Goal: Entertainment & Leisure: Consume media (video, audio)

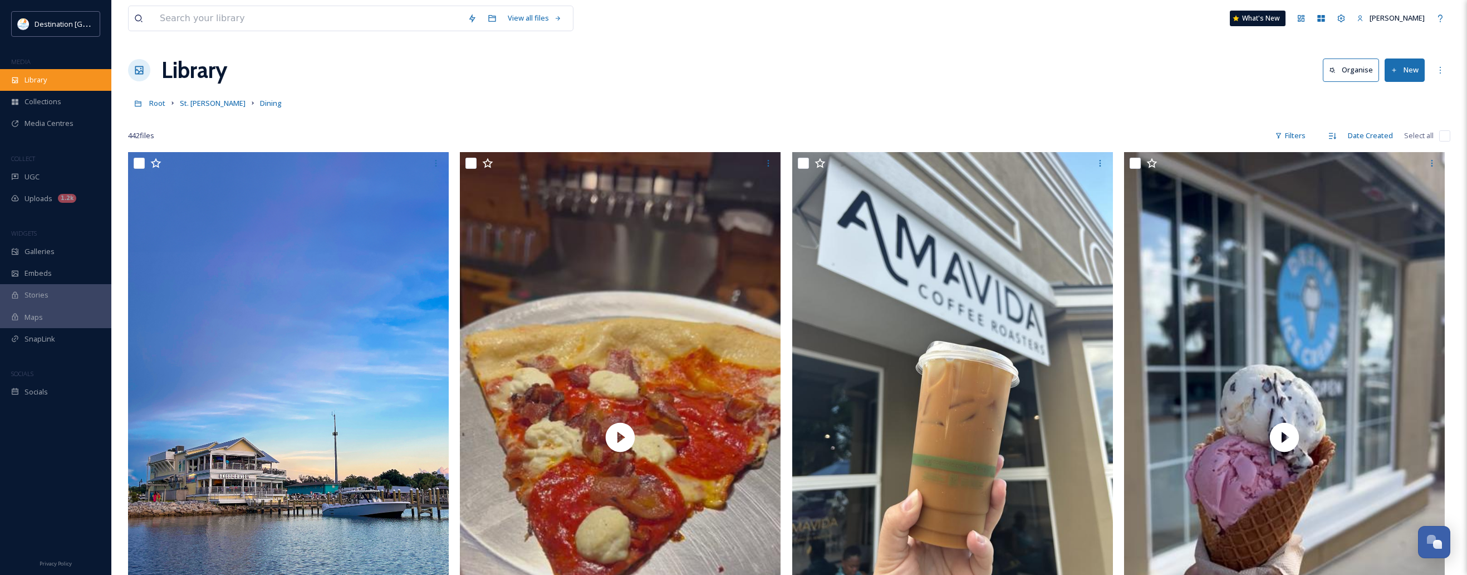
click at [32, 78] on span "Library" at bounding box center [35, 80] width 22 height 11
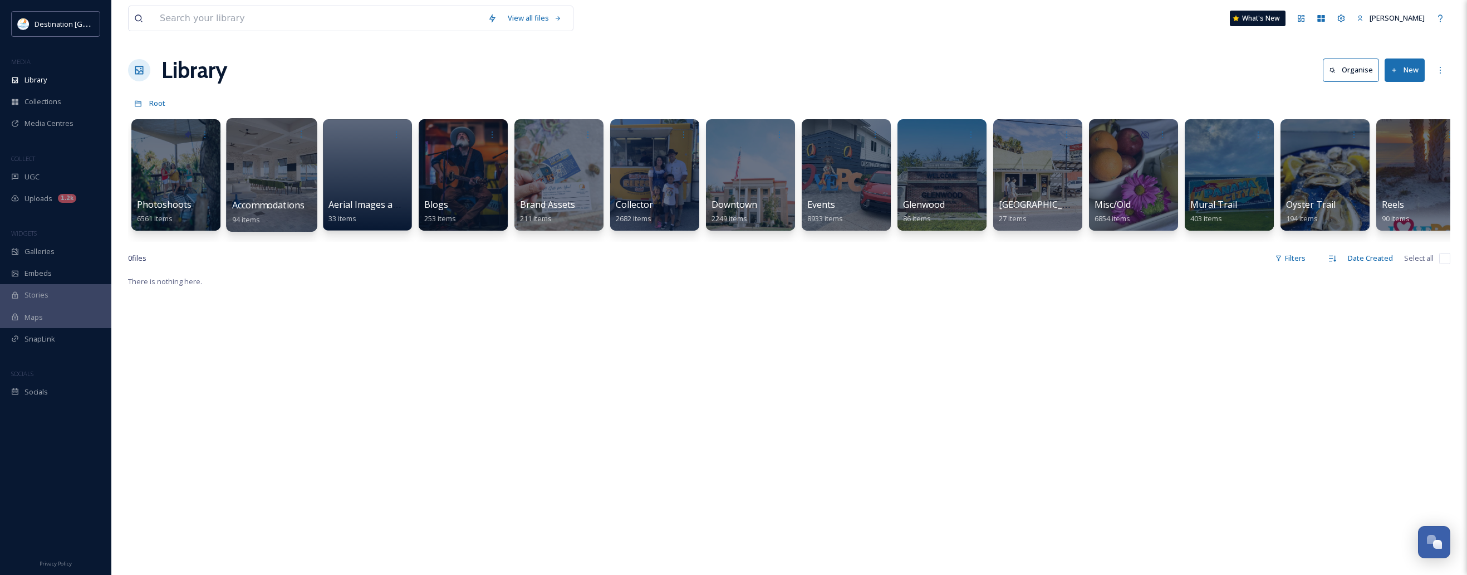
click at [276, 189] on div at bounding box center [271, 175] width 91 height 114
click at [540, 62] on div "Library Organise New" at bounding box center [789, 69] width 1322 height 33
click at [40, 204] on div "Uploads 1.2k" at bounding box center [55, 199] width 111 height 22
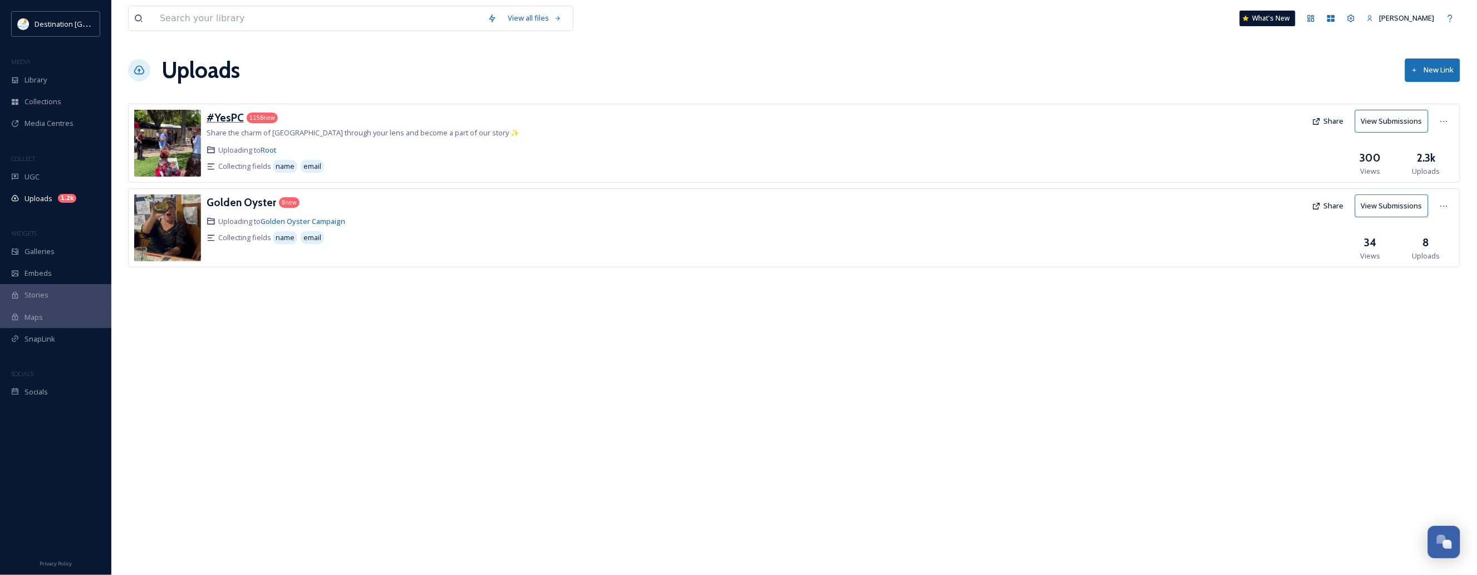
click at [221, 115] on h3 "#YesPC" at bounding box center [225, 117] width 37 height 13
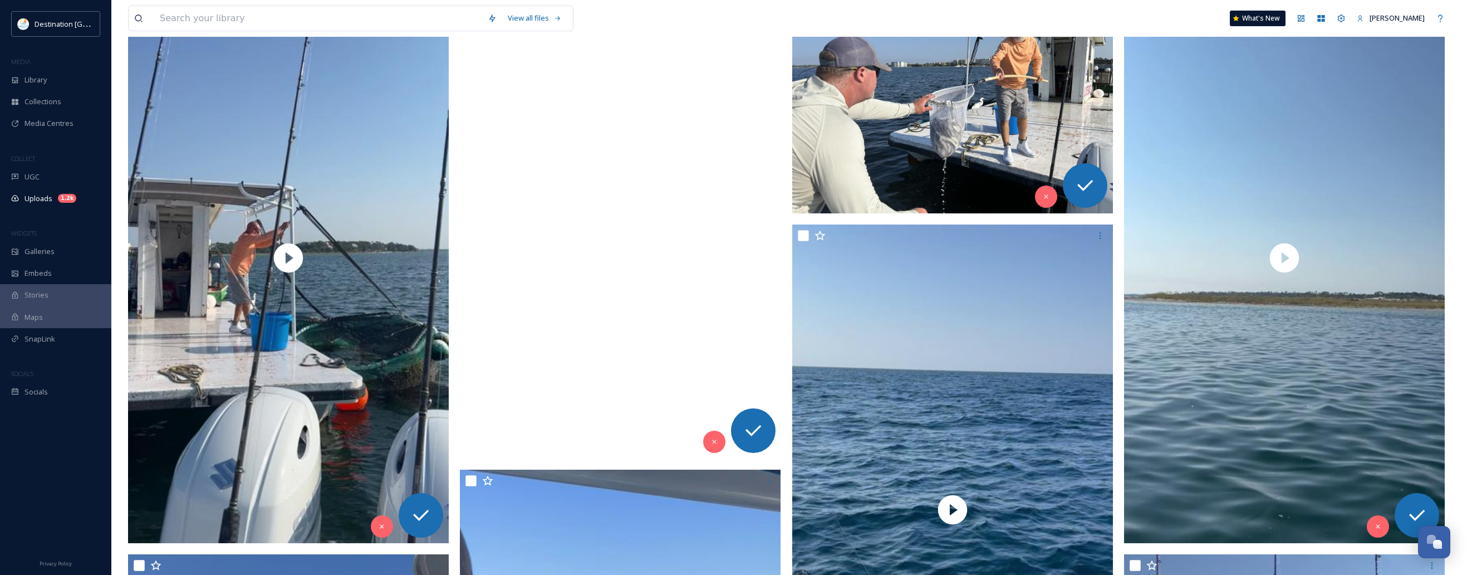
scroll to position [3202, 0]
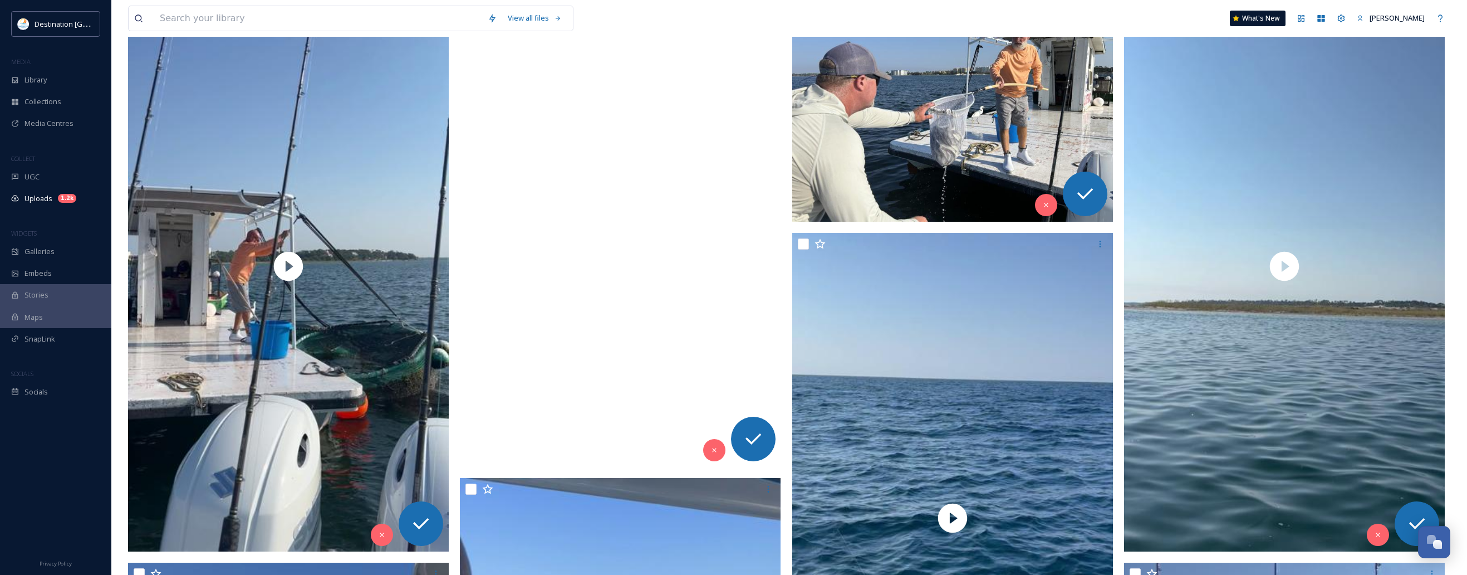
click at [595, 220] on video "ext_1758639757.142002_Social@destinationpanamacity.com-IMG_1938.mov" at bounding box center [620, 181] width 321 height 570
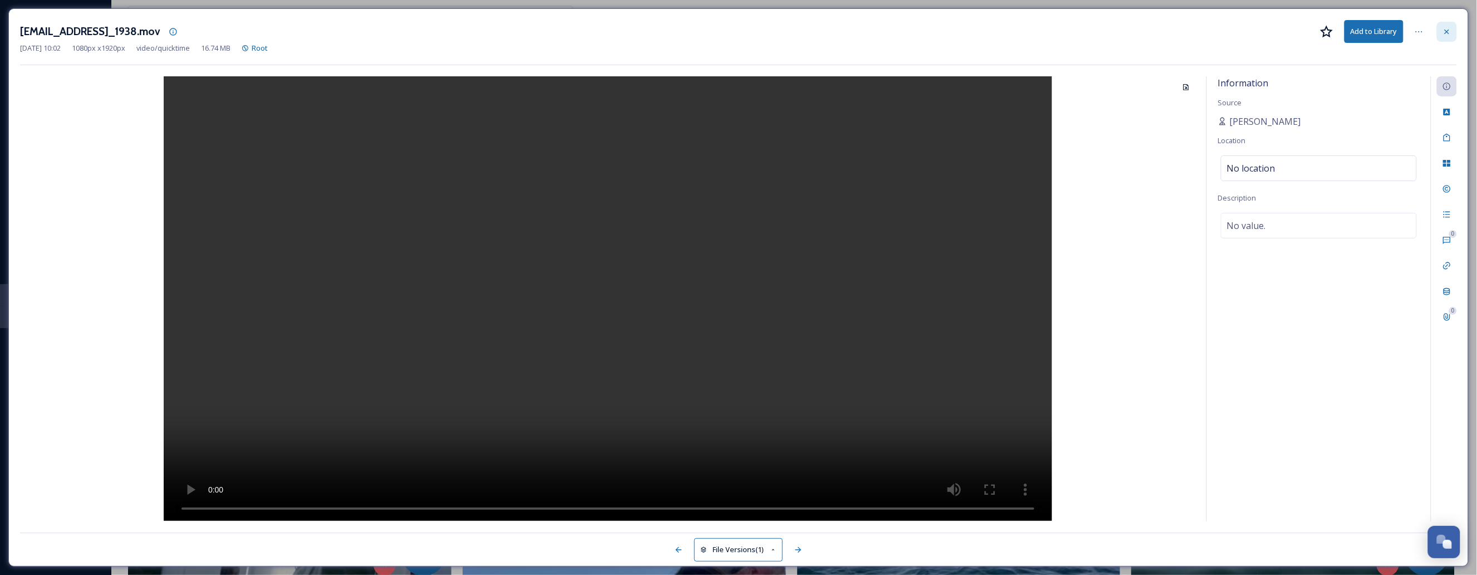
click at [1448, 31] on icon at bounding box center [1447, 31] width 4 height 4
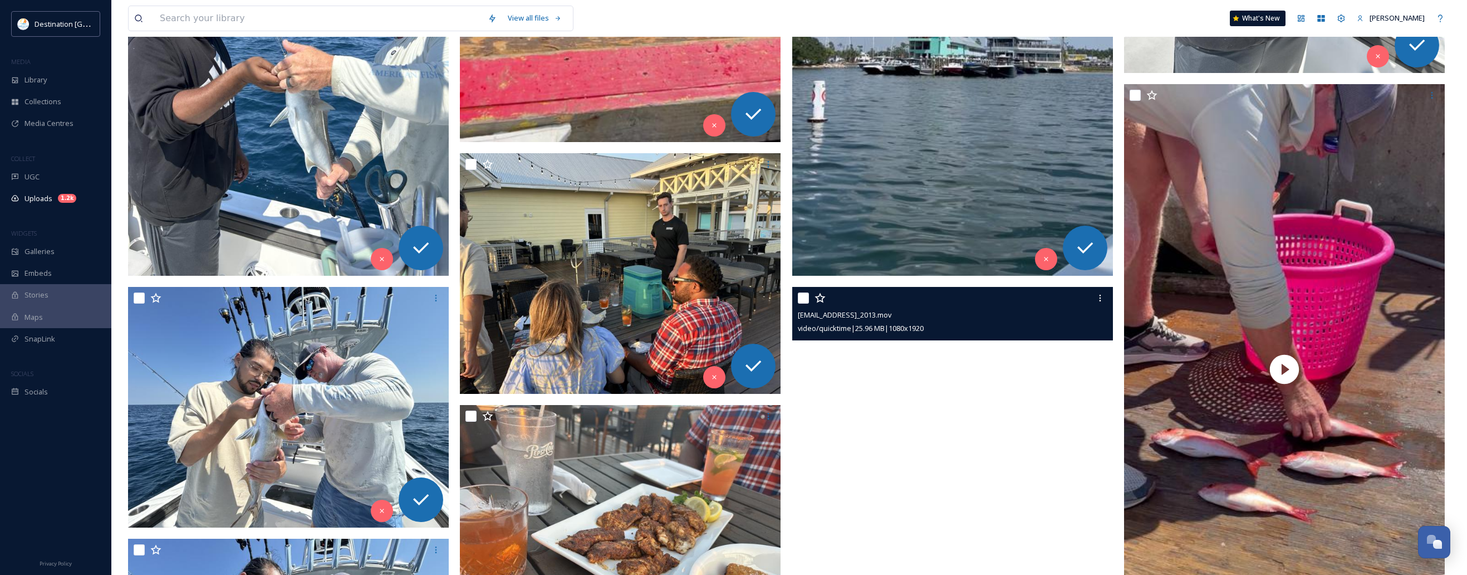
scroll to position [7587, 0]
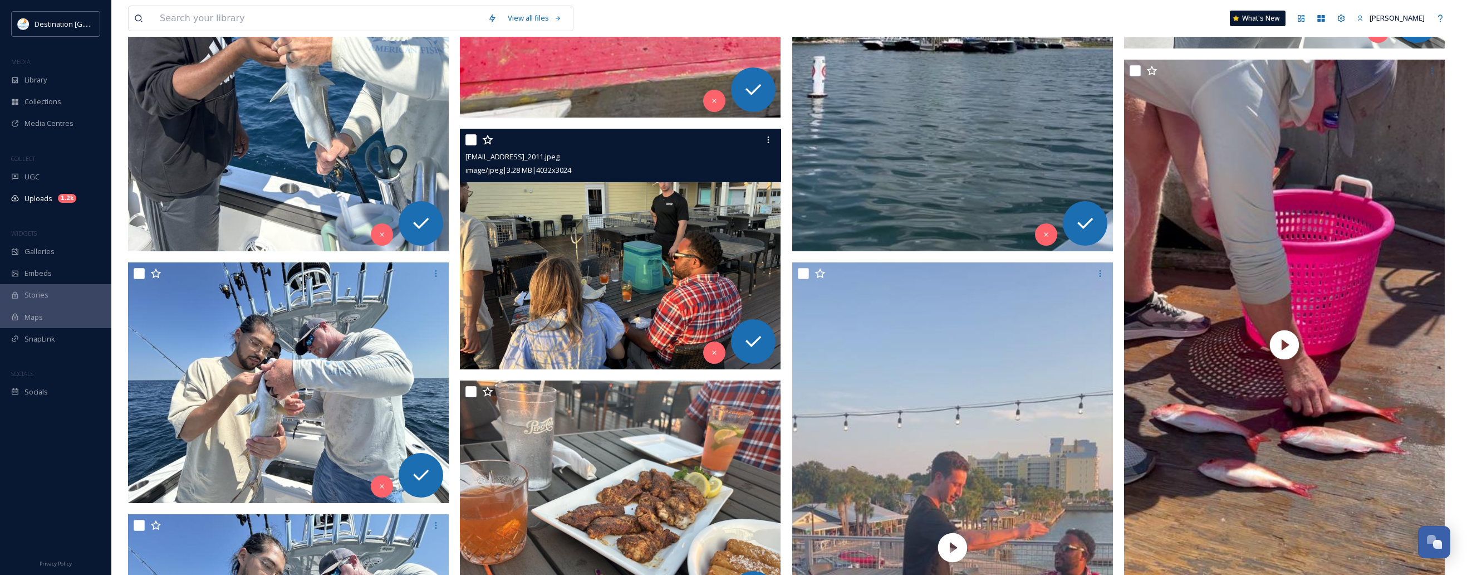
click at [619, 243] on img at bounding box center [620, 249] width 321 height 241
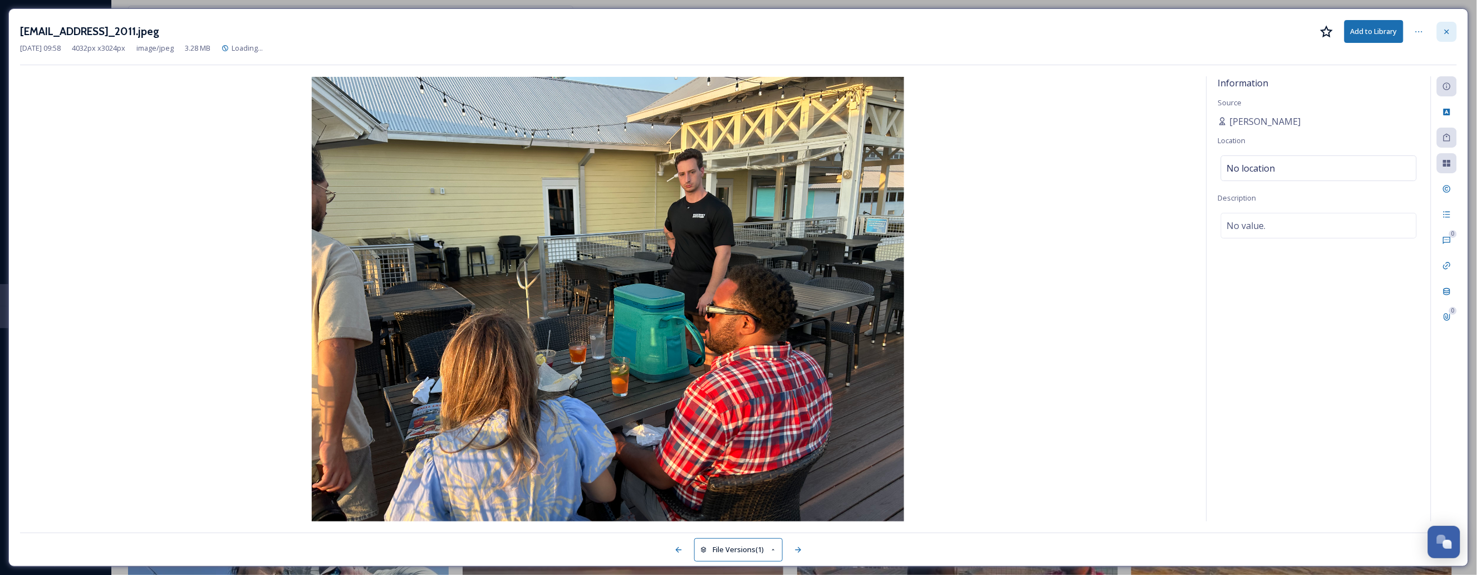
click at [1438, 28] on div at bounding box center [1447, 32] width 20 height 20
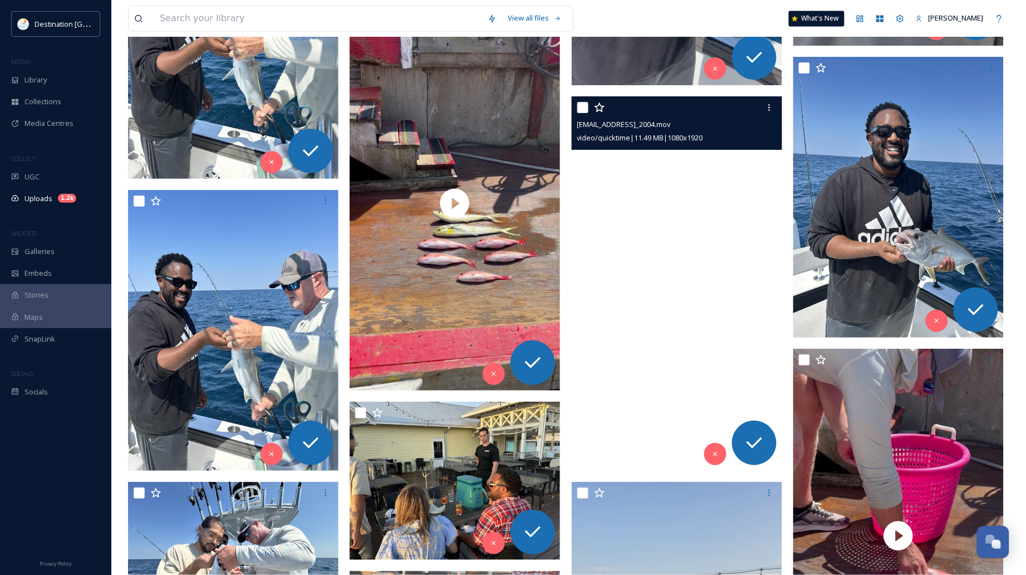
scroll to position [4806, 0]
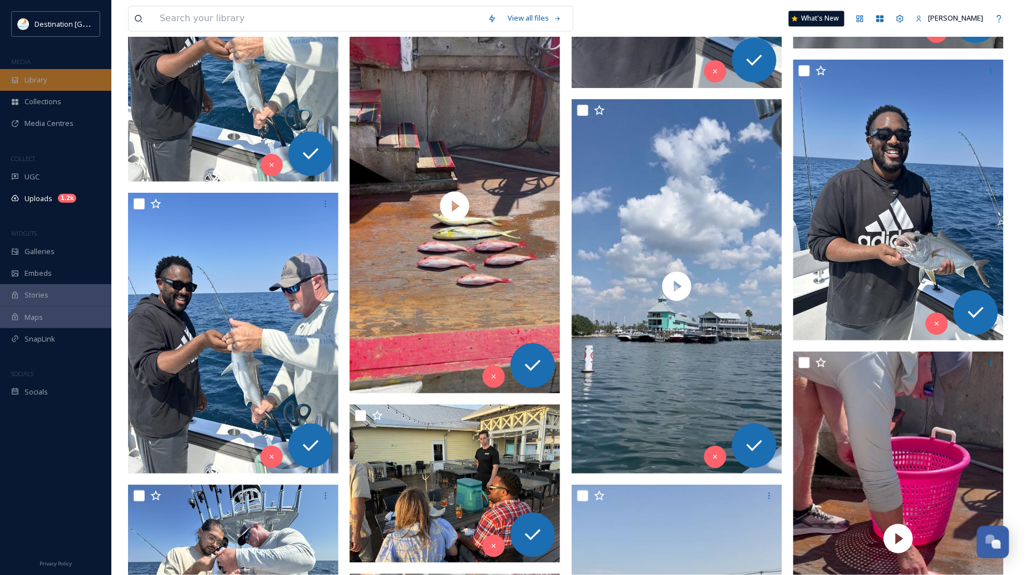
click at [66, 82] on div "Library" at bounding box center [55, 80] width 111 height 22
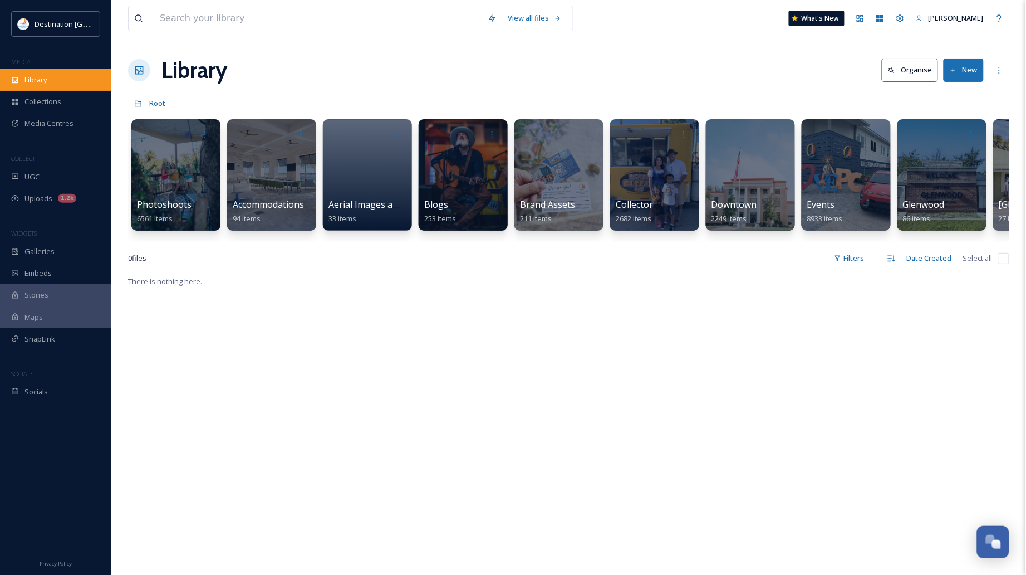
click at [76, 87] on div "Library" at bounding box center [55, 80] width 111 height 22
click at [498, 84] on div "Library Organise New" at bounding box center [568, 69] width 881 height 33
